Goal: Entertainment & Leisure: Consume media (video, audio)

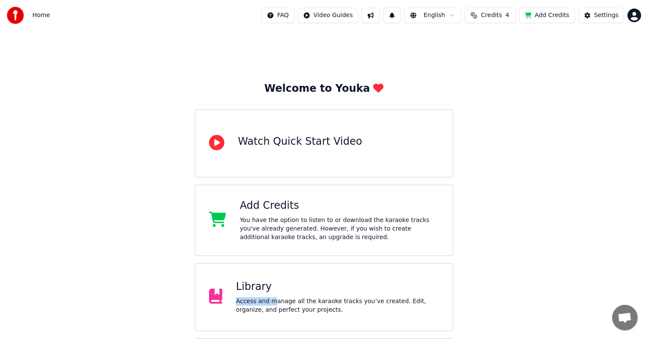
click at [271, 295] on div "Library Access and manage all the karaoke tracks you’ve created. Edit, organize…" at bounding box center [337, 297] width 203 height 34
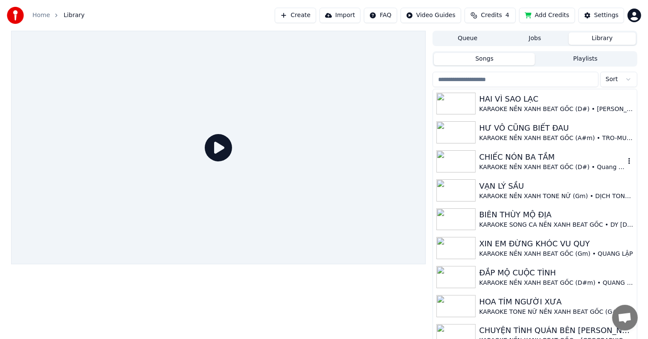
scroll to position [725, 0]
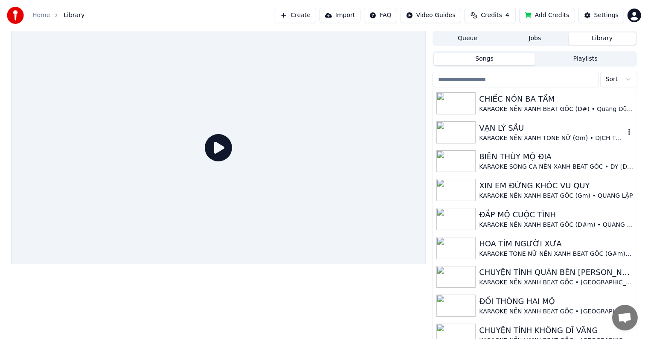
click at [525, 132] on div "VẠN LÝ SẦU" at bounding box center [551, 128] width 145 height 12
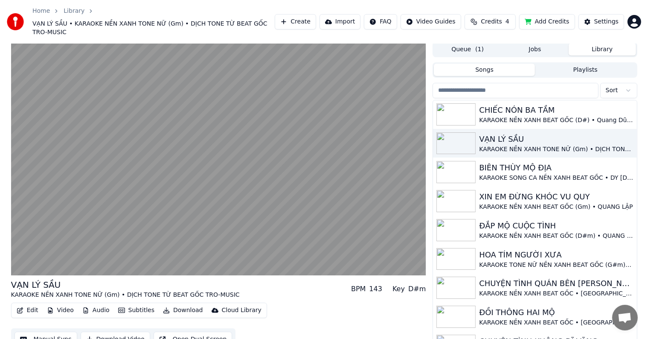
scroll to position [4, 0]
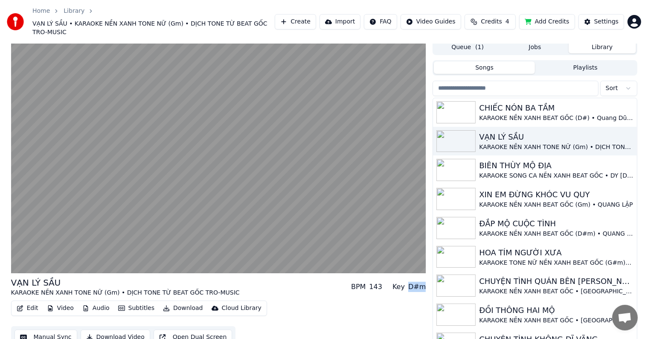
drag, startPoint x: 410, startPoint y: 278, endPoint x: 424, endPoint y: 278, distance: 14.1
click at [424, 281] on div "Key D#m" at bounding box center [408, 286] width 33 height 10
copy div "D#m"
